Goal: Task Accomplishment & Management: Complete application form

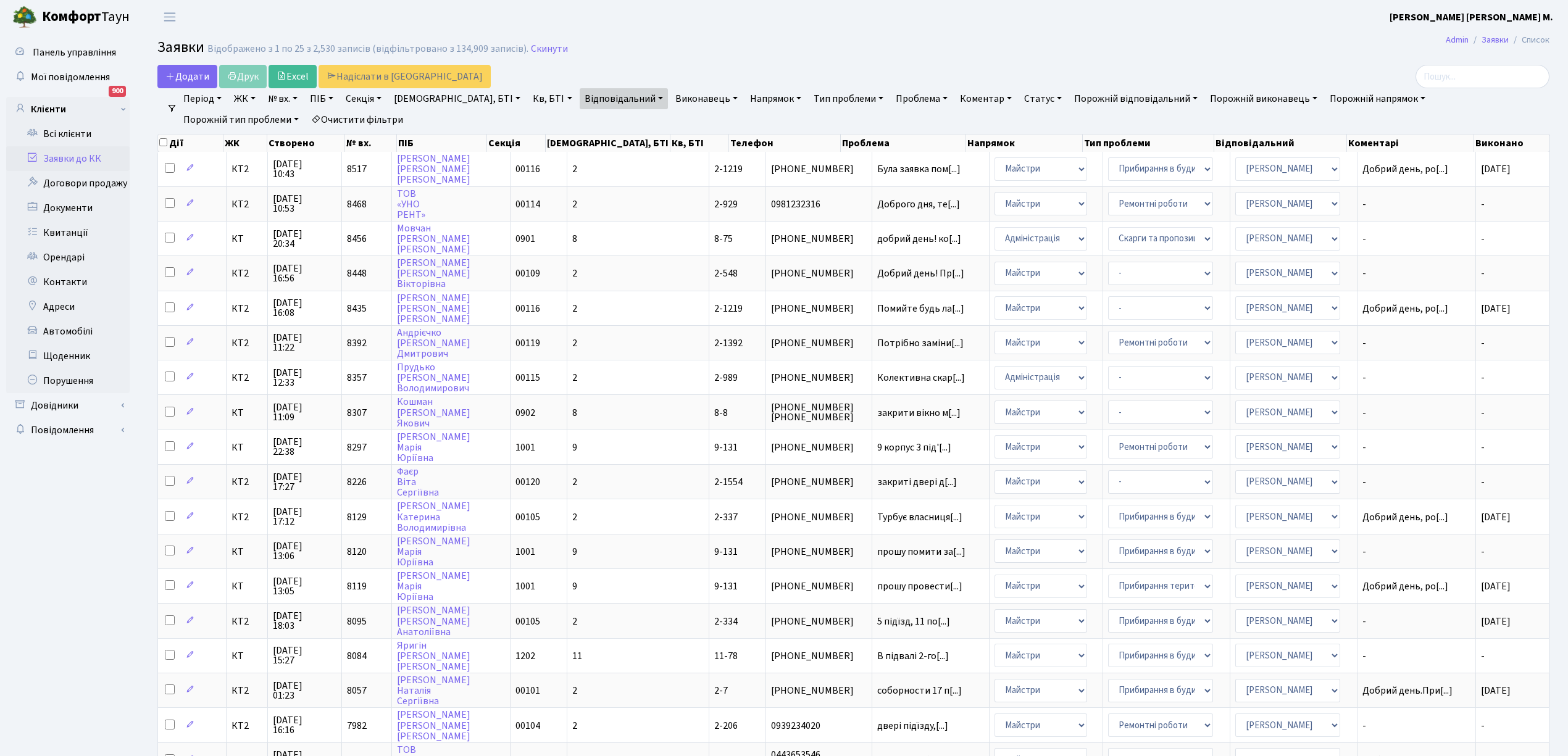
select select "25"
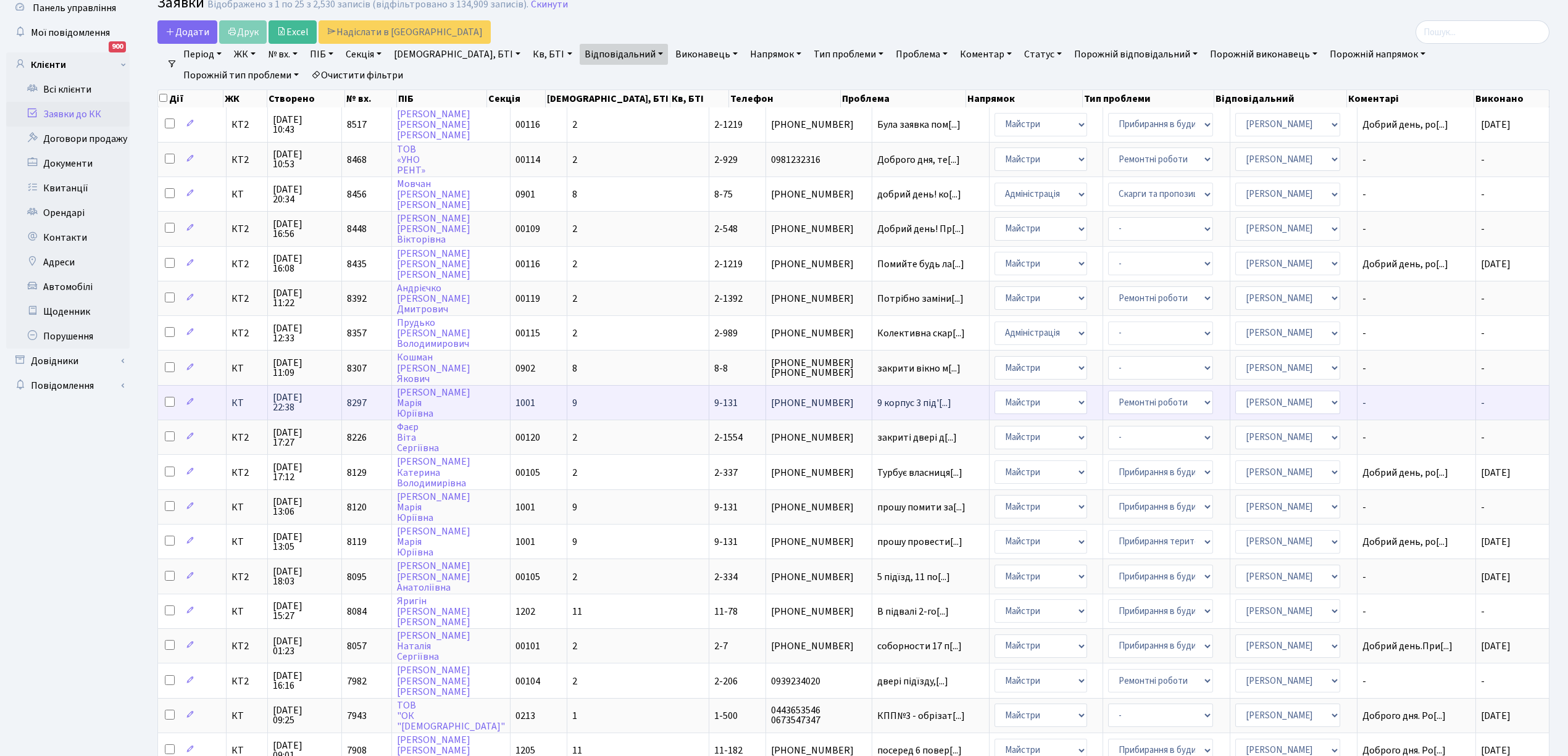
scroll to position [82, 0]
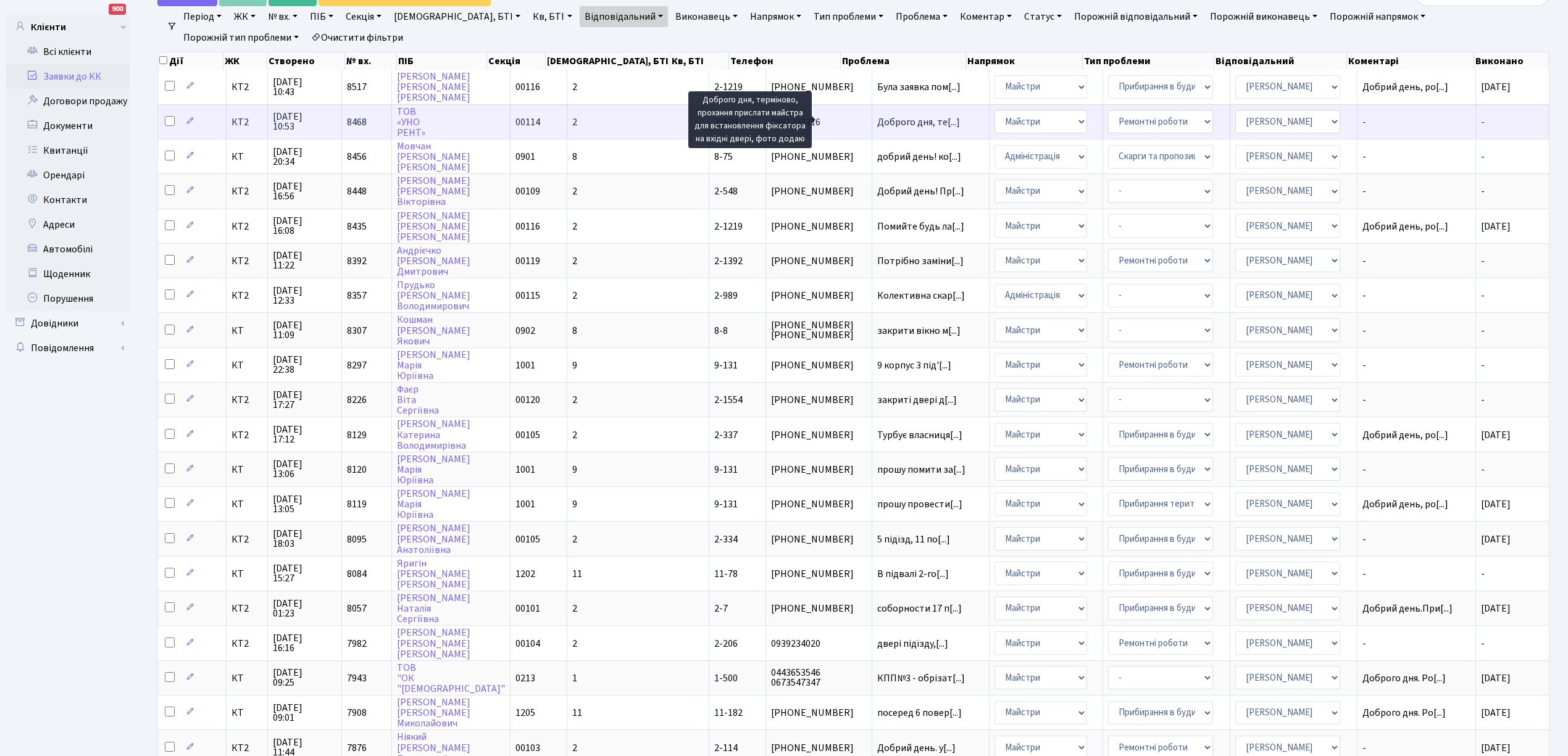
click at [878, 120] on span "Доброго дня, те[...]" at bounding box center [919, 122] width 83 height 14
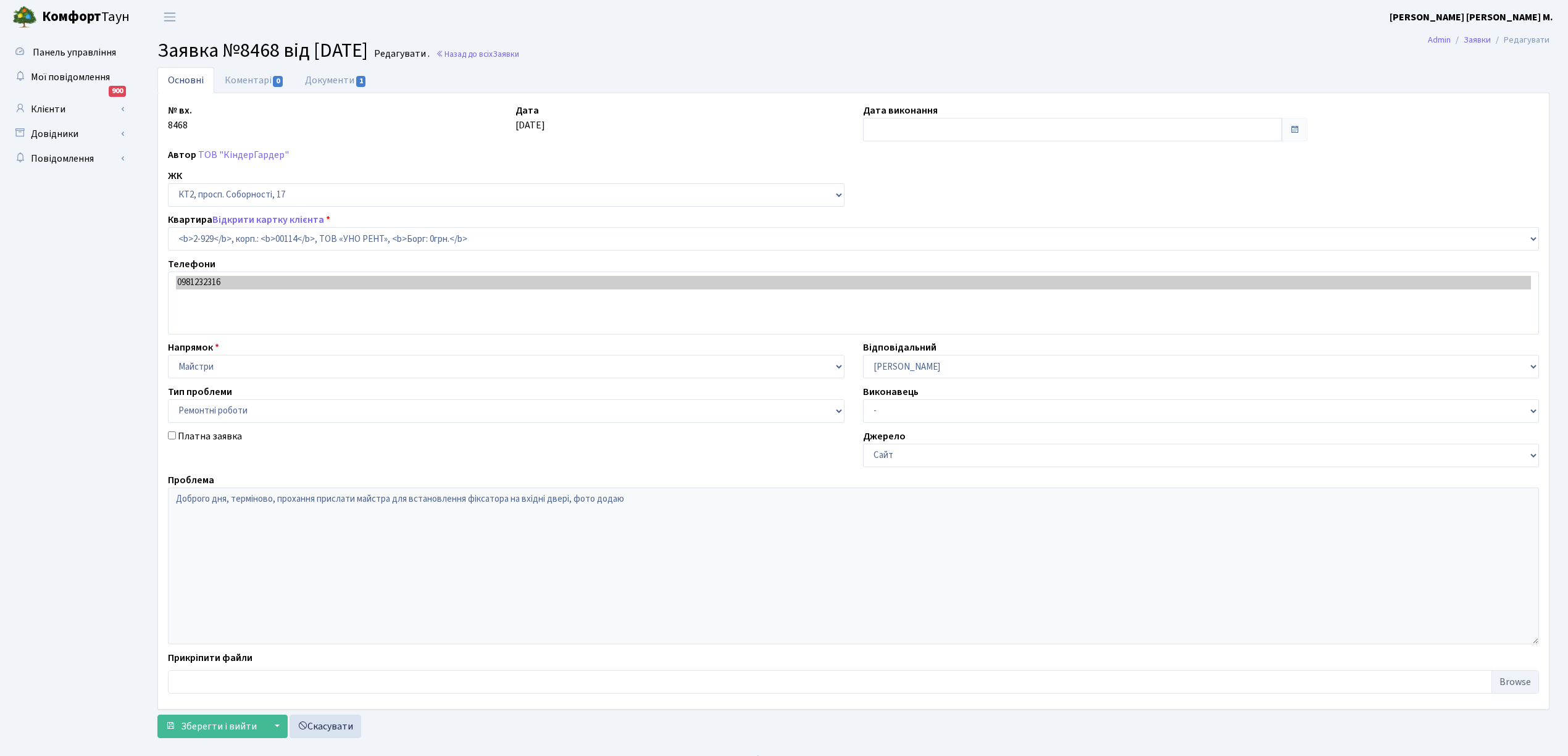
select select "15980"
select select "62"
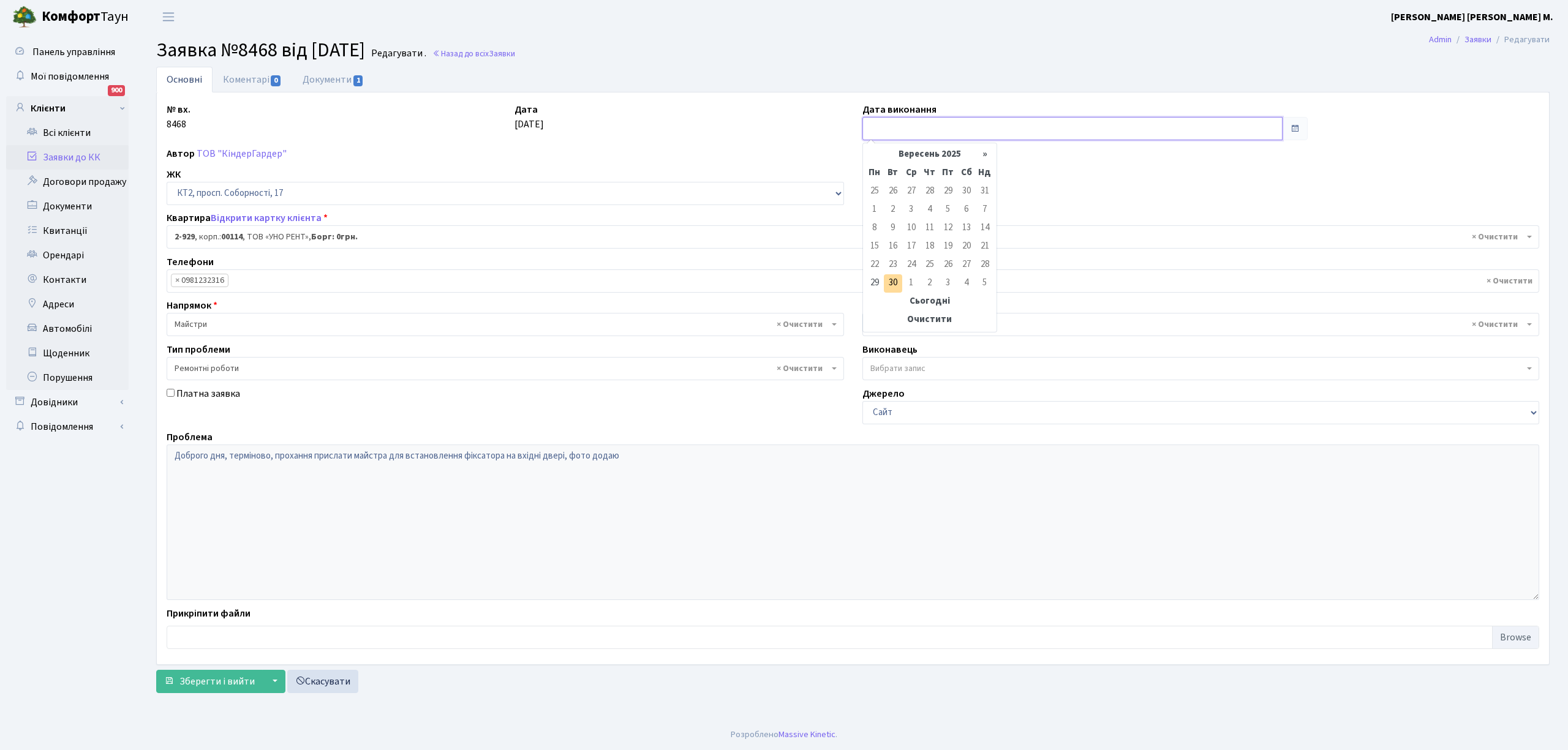
click at [891, 128] on input "text" at bounding box center [1073, 128] width 420 height 23
click at [893, 283] on td "30" at bounding box center [892, 284] width 19 height 19
type input "[DATE]"
click at [251, 79] on link "Коментарі 0" at bounding box center [252, 79] width 80 height 25
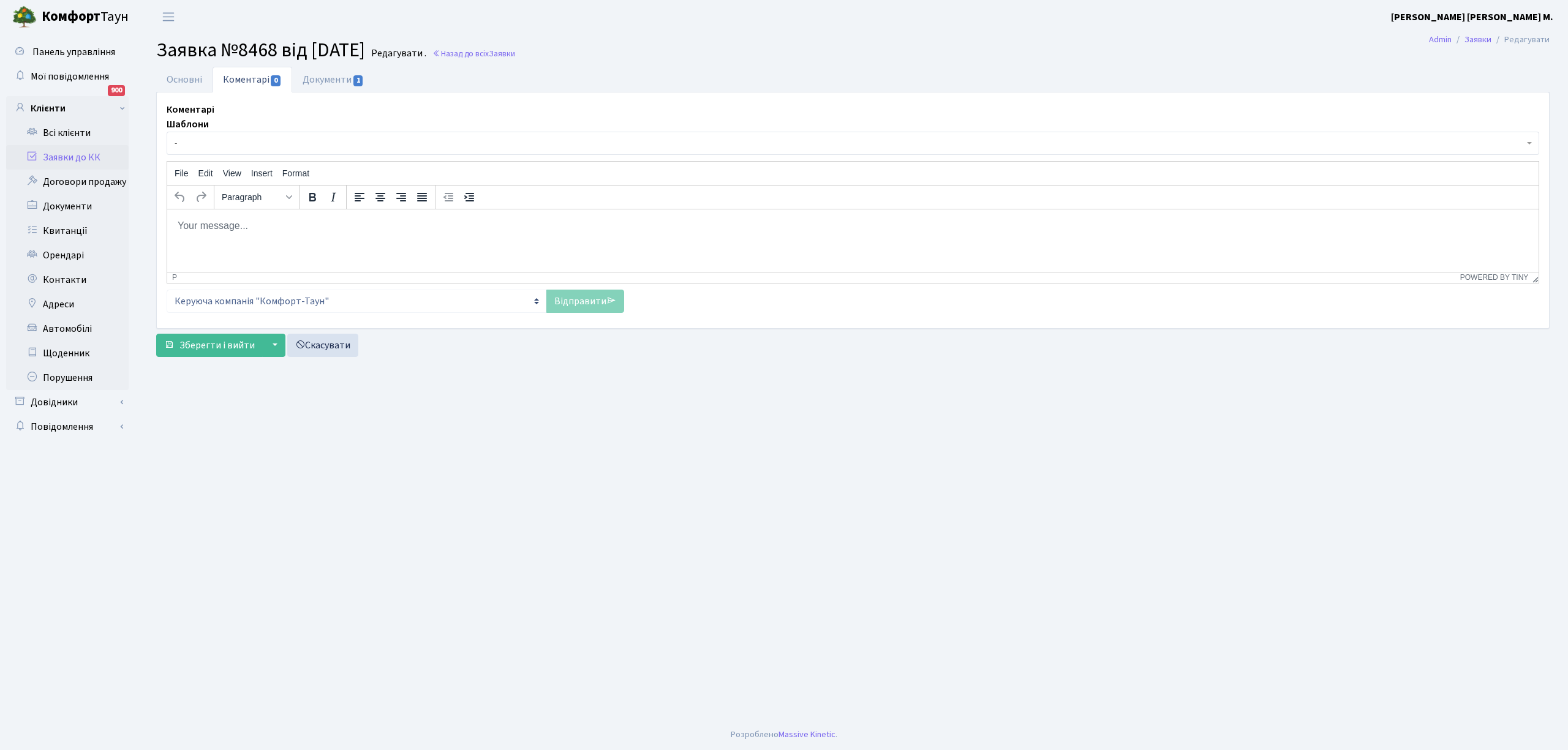
click at [231, 139] on span "-" at bounding box center [849, 143] width 1349 height 12
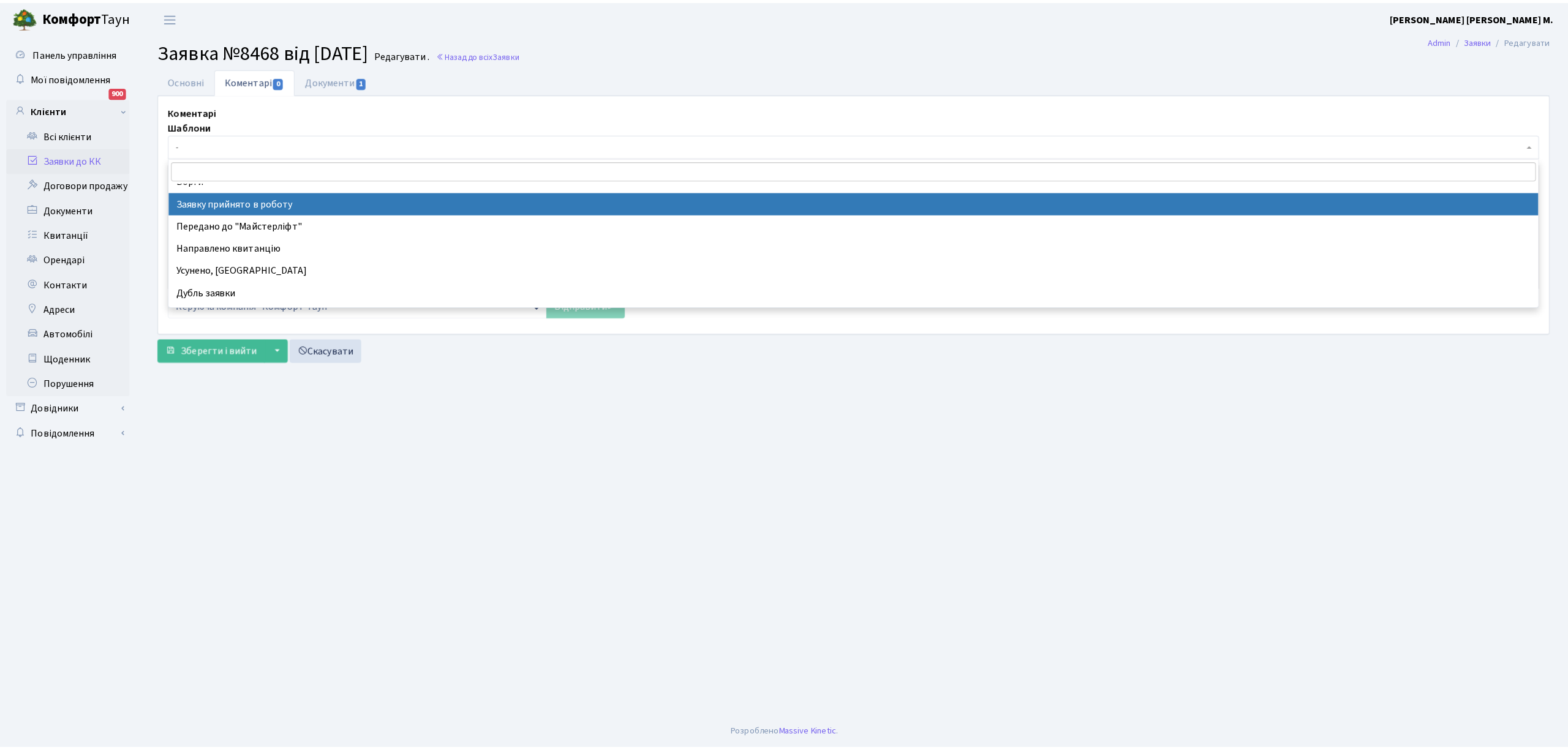
scroll to position [81, 0]
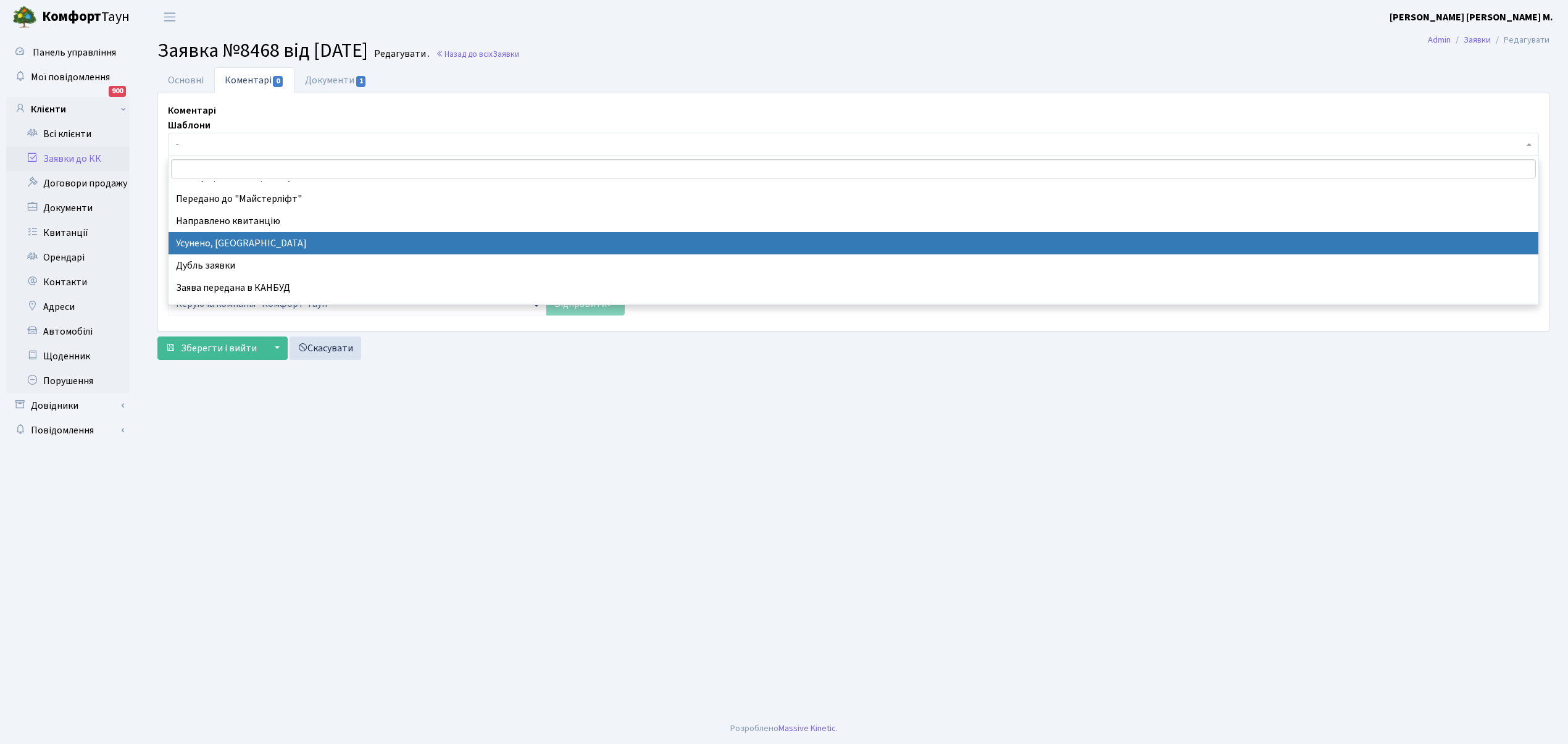
select select "15"
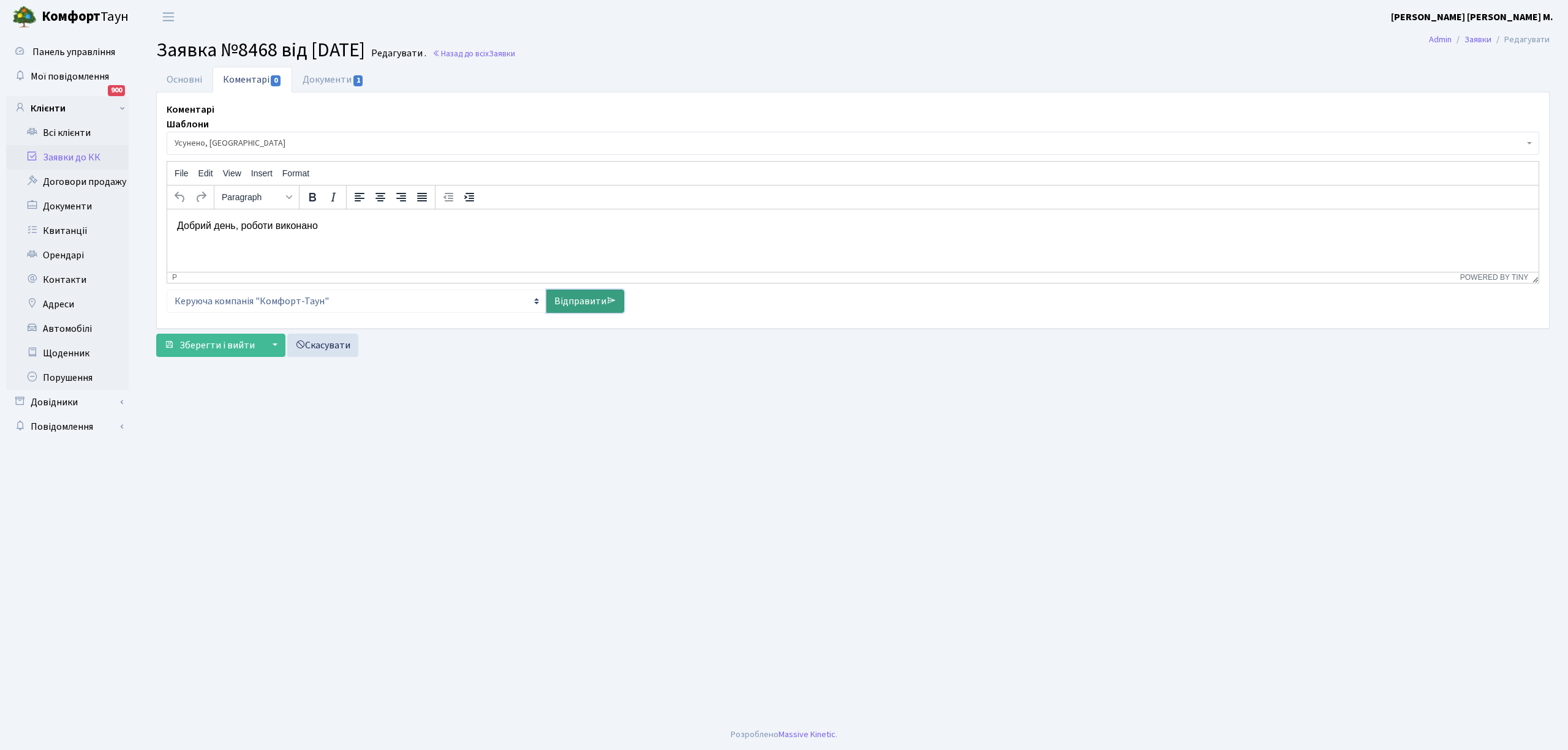
click at [576, 298] on link "Відправити" at bounding box center [585, 301] width 78 height 23
select select
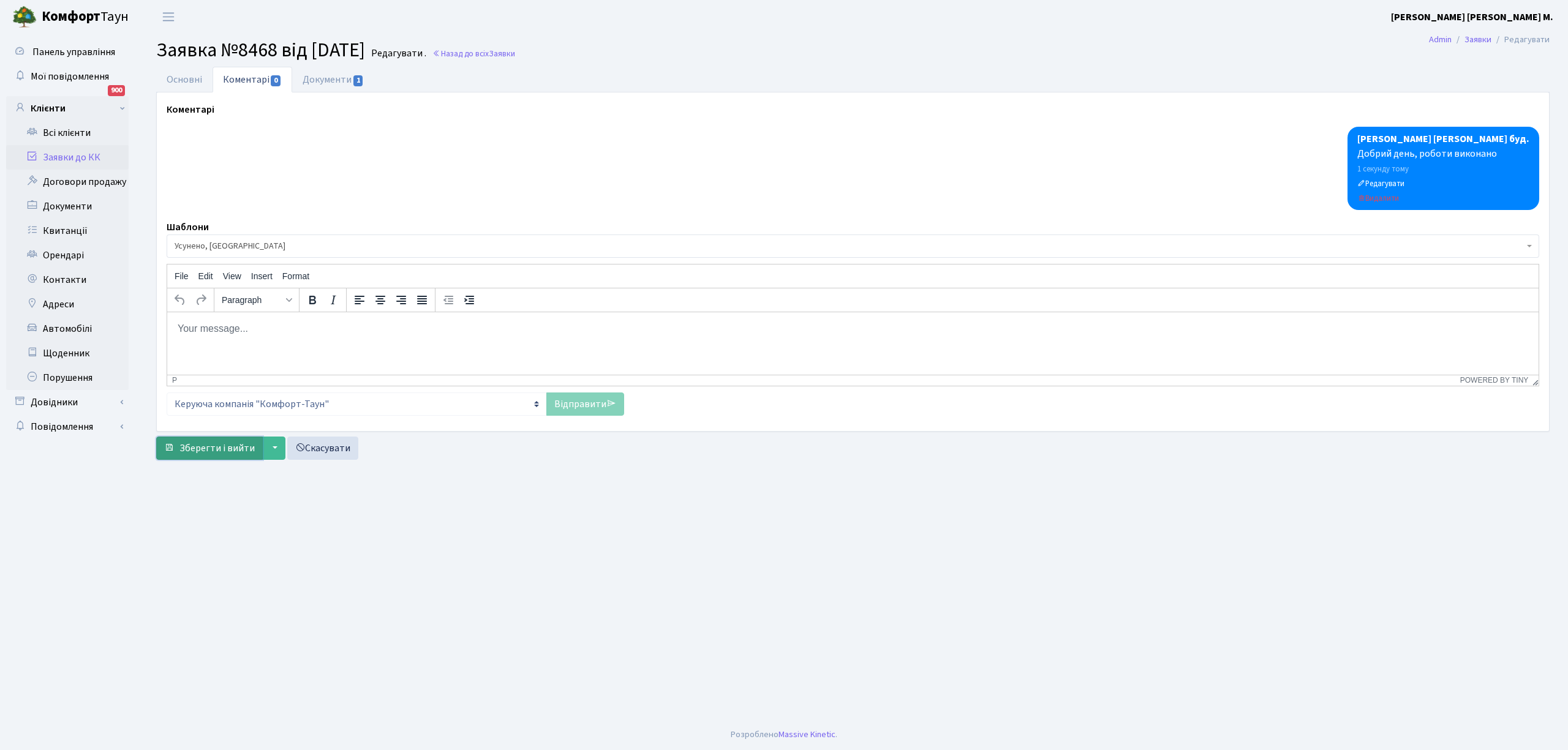
click at [207, 454] on span "Зберегти і вийти" at bounding box center [217, 448] width 76 height 14
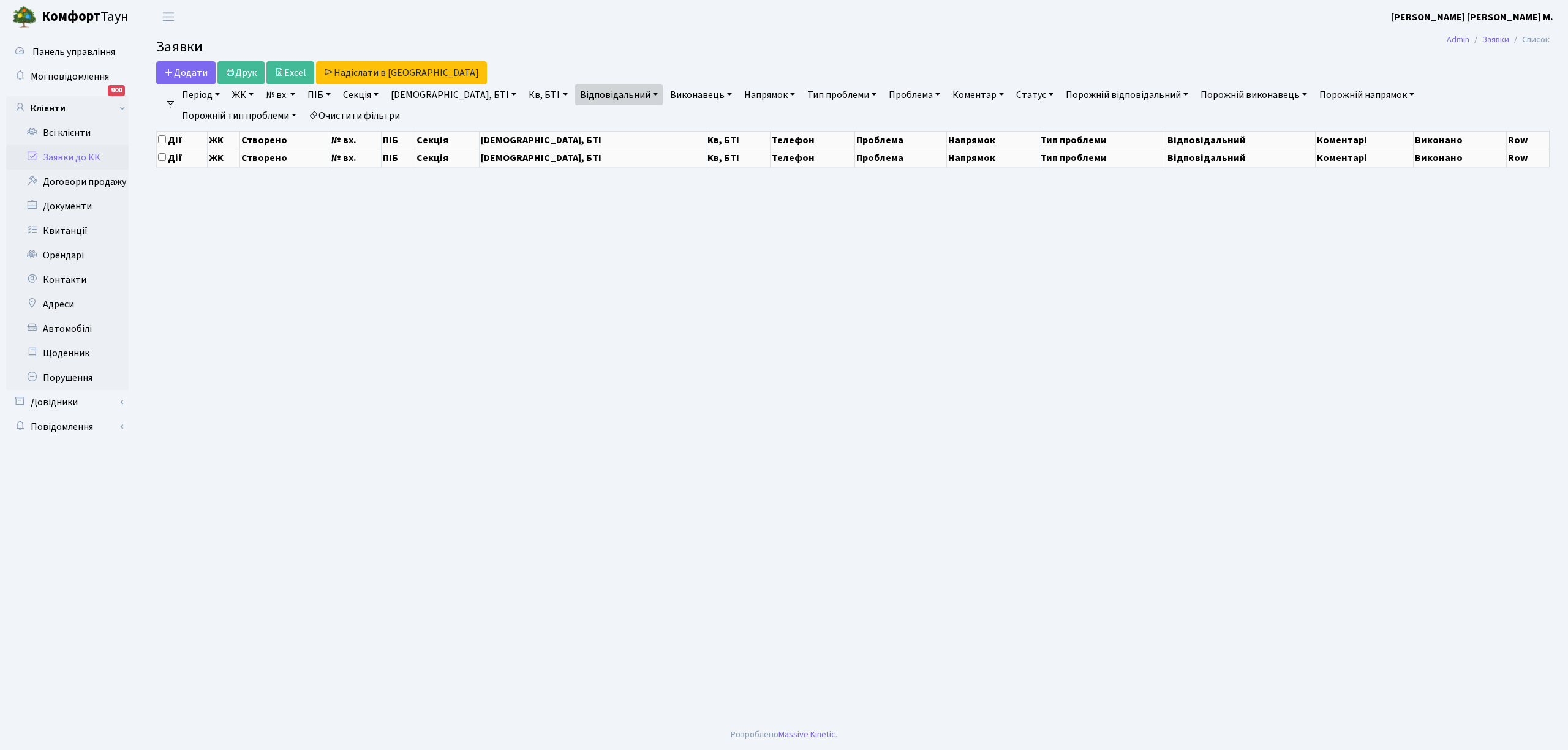
select select "25"
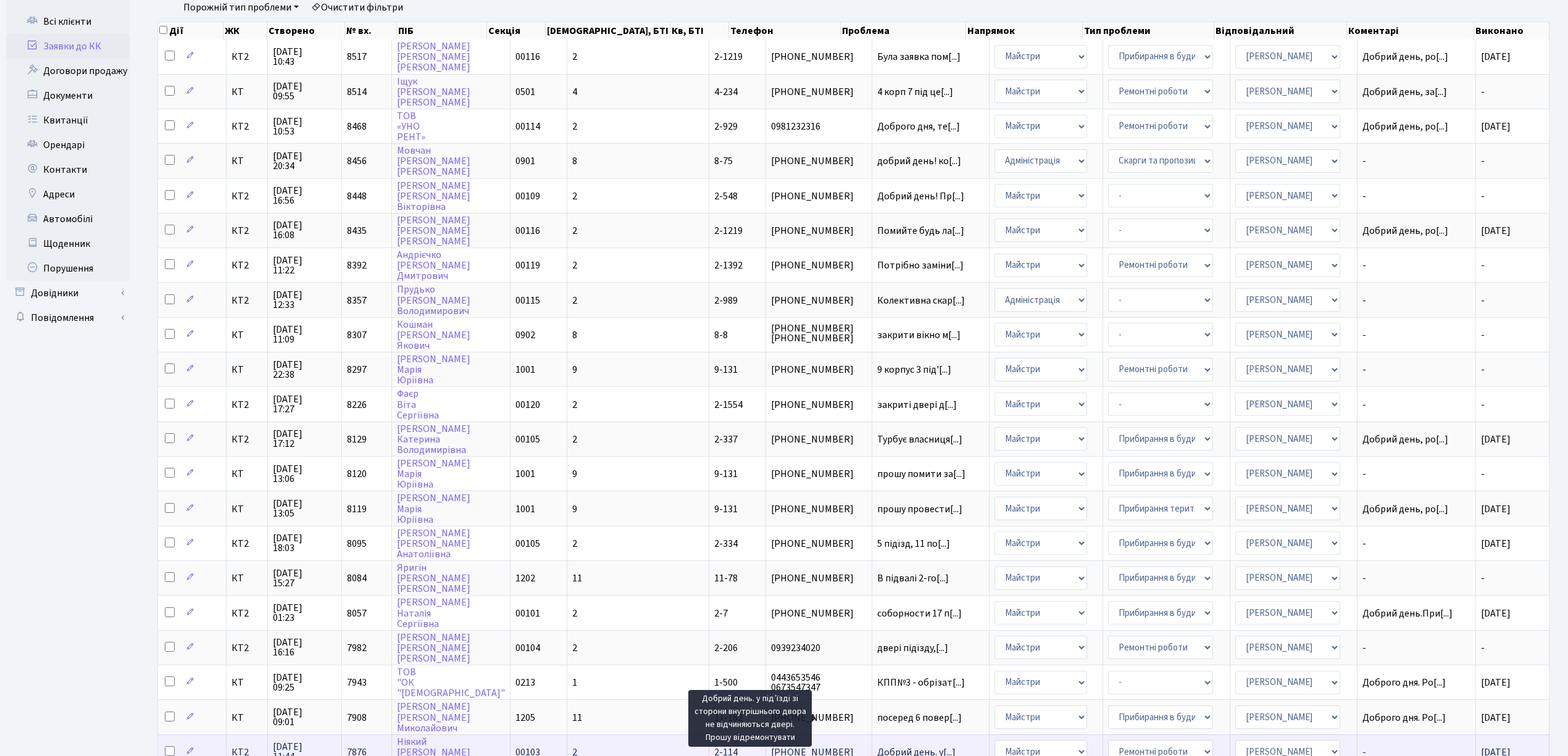
scroll to position [309, 0]
